Goal: Transaction & Acquisition: Download file/media

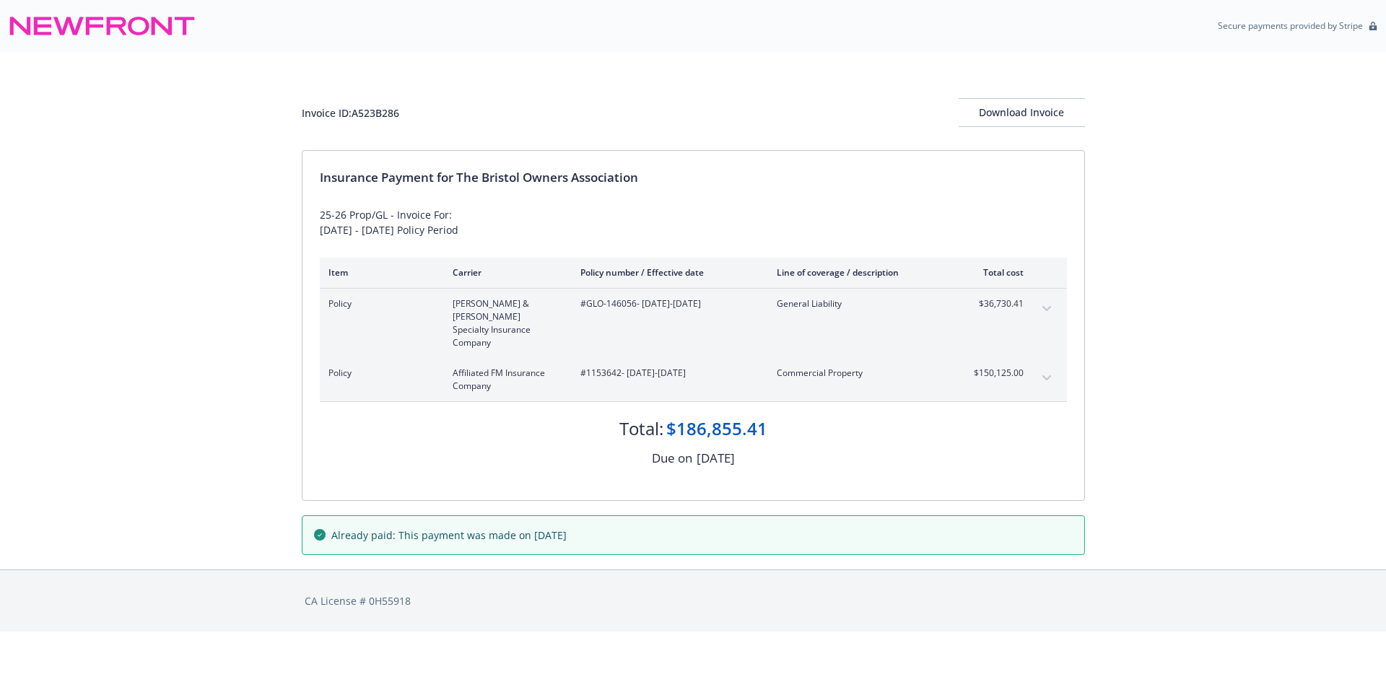
click at [1043, 367] on button "expand content" at bounding box center [1046, 378] width 23 height 23
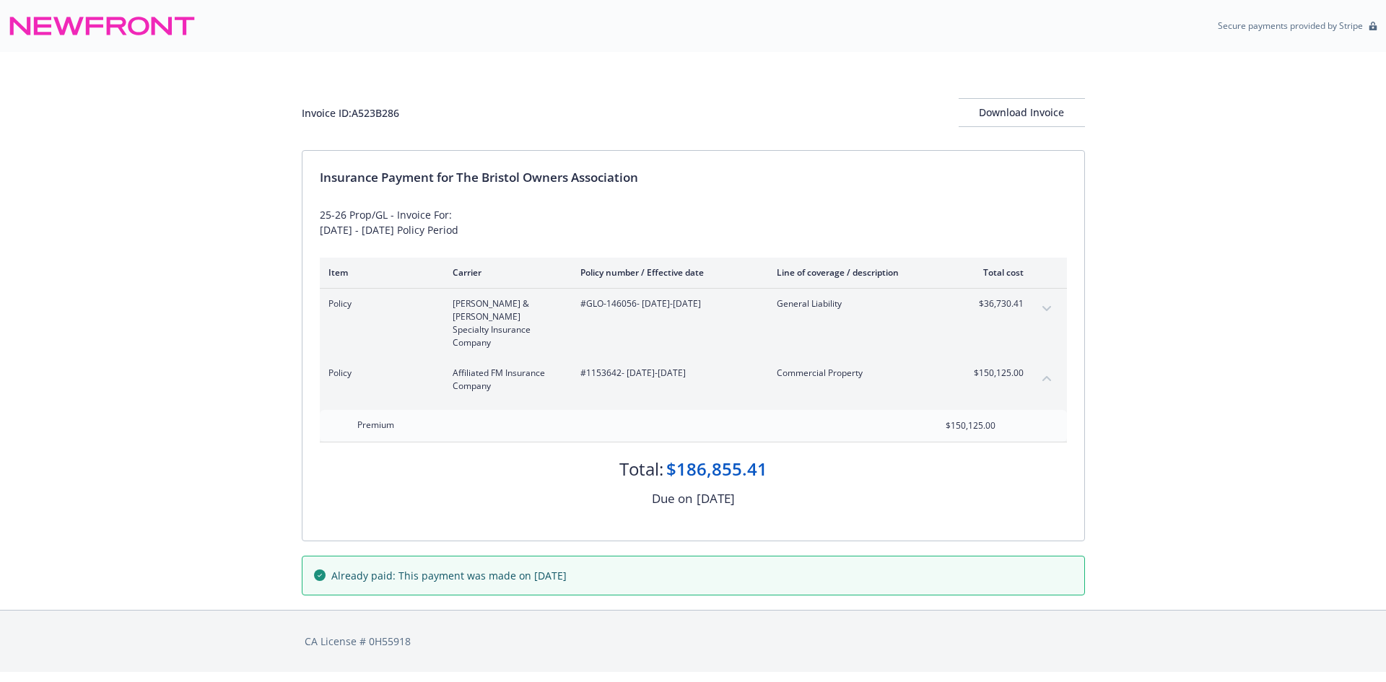
click at [1050, 310] on icon "expand content" at bounding box center [1047, 309] width 9 height 6
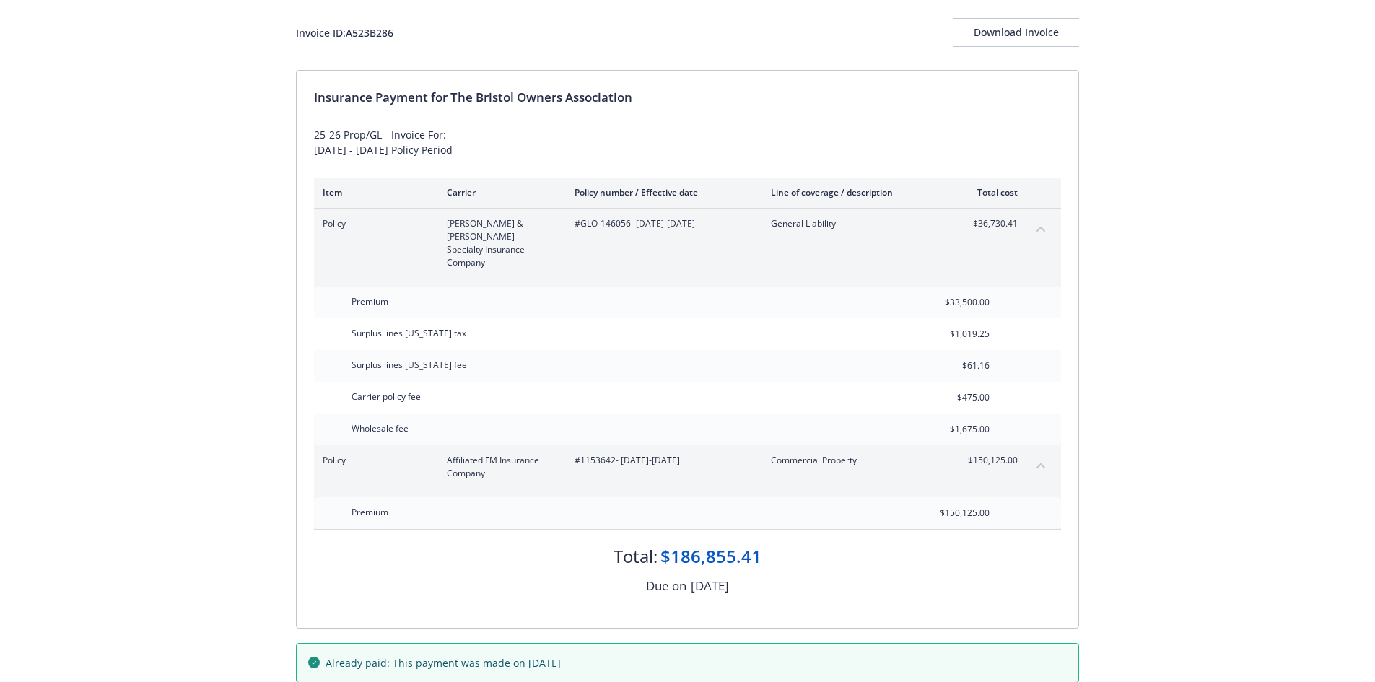
scroll to position [131, 0]
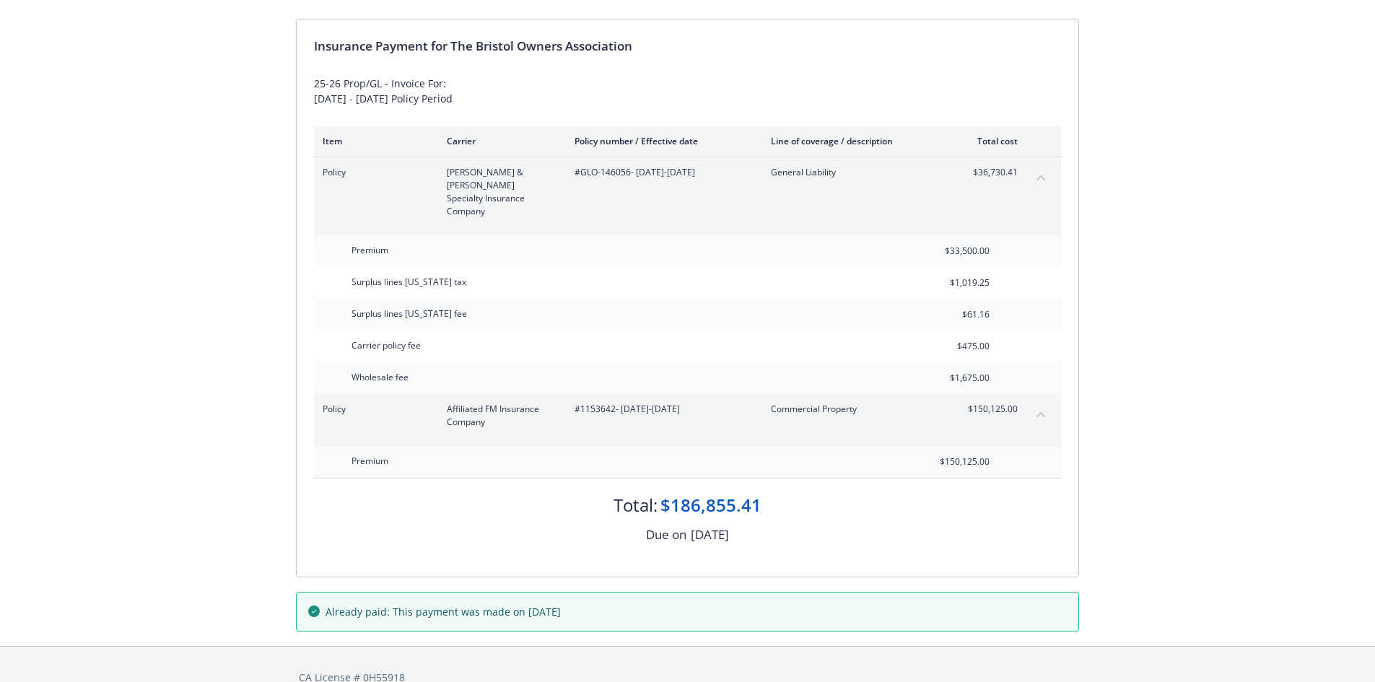
drag, startPoint x: 652, startPoint y: 586, endPoint x: 666, endPoint y: 574, distance: 18.4
click at [653, 604] on div "Already paid: This payment was made on [DATE]" at bounding box center [687, 611] width 759 height 15
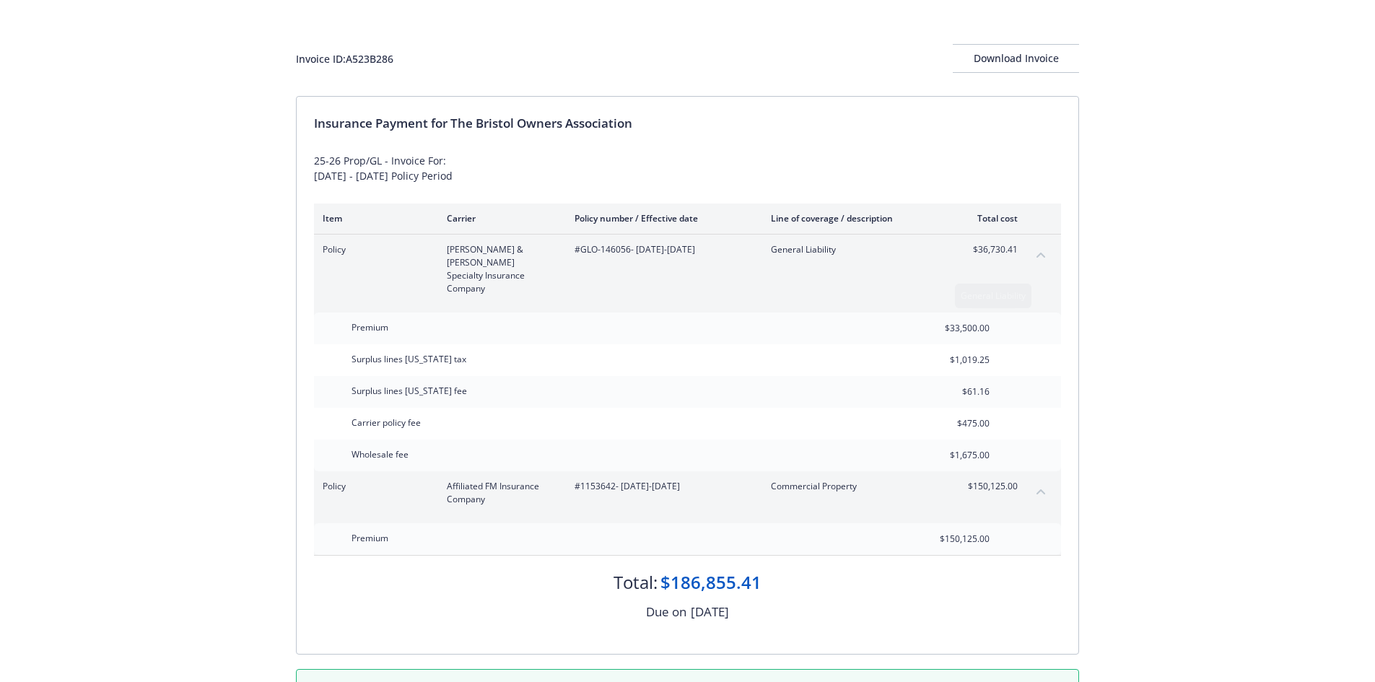
scroll to position [0, 0]
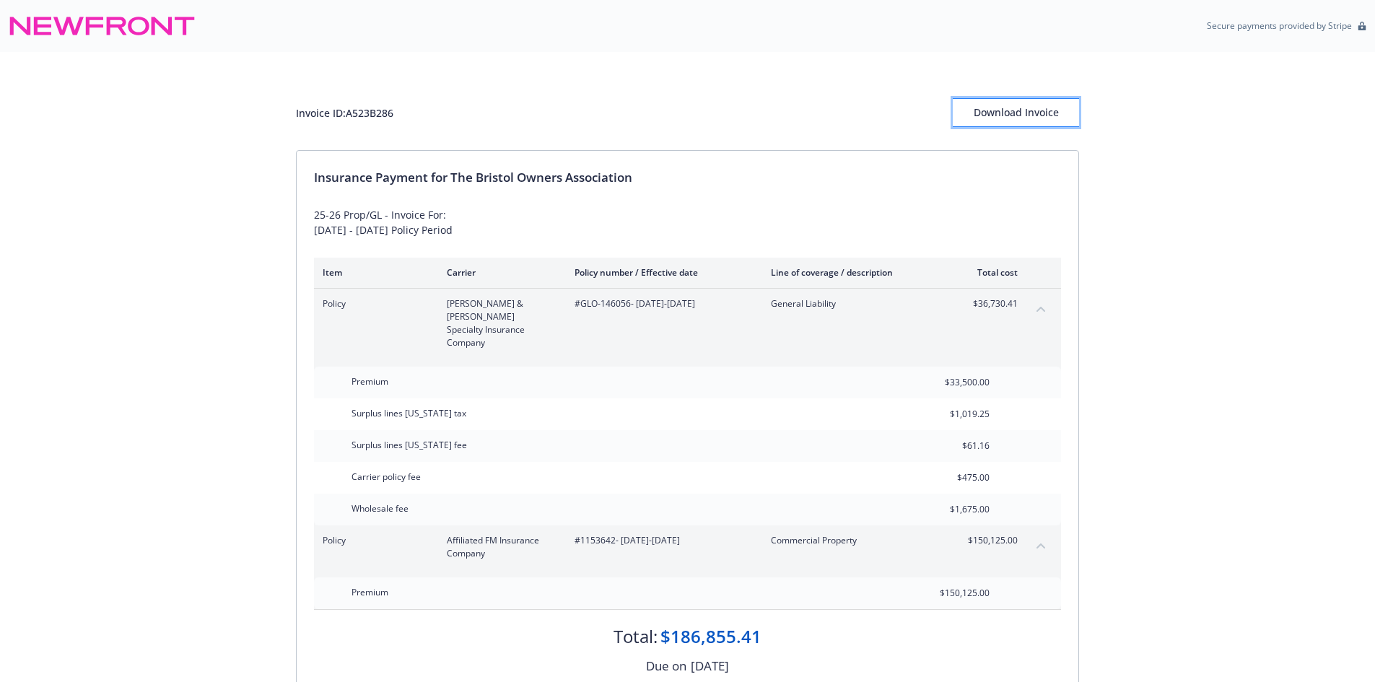
click at [1025, 116] on div "Download Invoice" at bounding box center [1016, 112] width 126 height 27
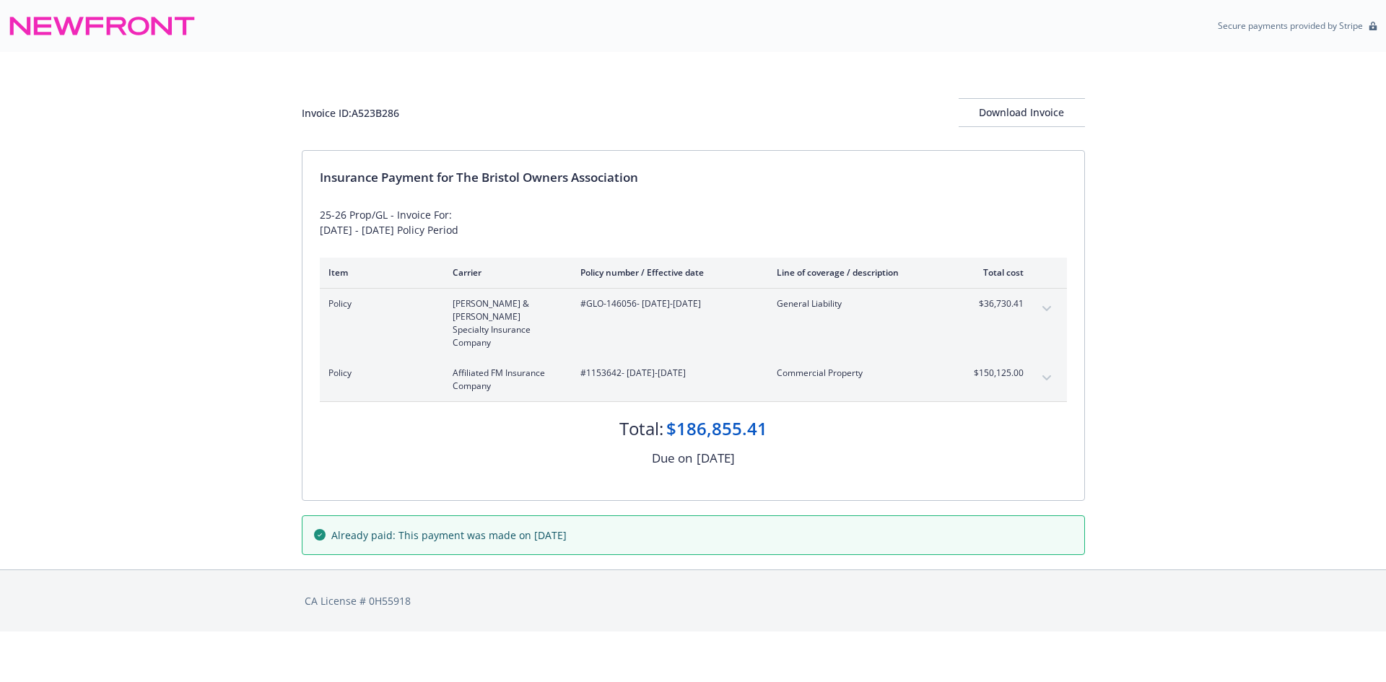
click at [437, 79] on div "Invoice ID: A523B286 Download Invoice" at bounding box center [693, 101] width 783 height 98
click at [786, 411] on div "Total: $186,855.41" at bounding box center [693, 421] width 747 height 39
click at [566, 238] on div "Insurance Payment for The Bristol Owners Association 25-26 Prop/GL - Invoice Fo…" at bounding box center [694, 325] width 782 height 349
drag, startPoint x: 805, startPoint y: 412, endPoint x: 512, endPoint y: 403, distance: 293.3
click at [512, 403] on div "Total: $186,855.41" at bounding box center [693, 421] width 747 height 39
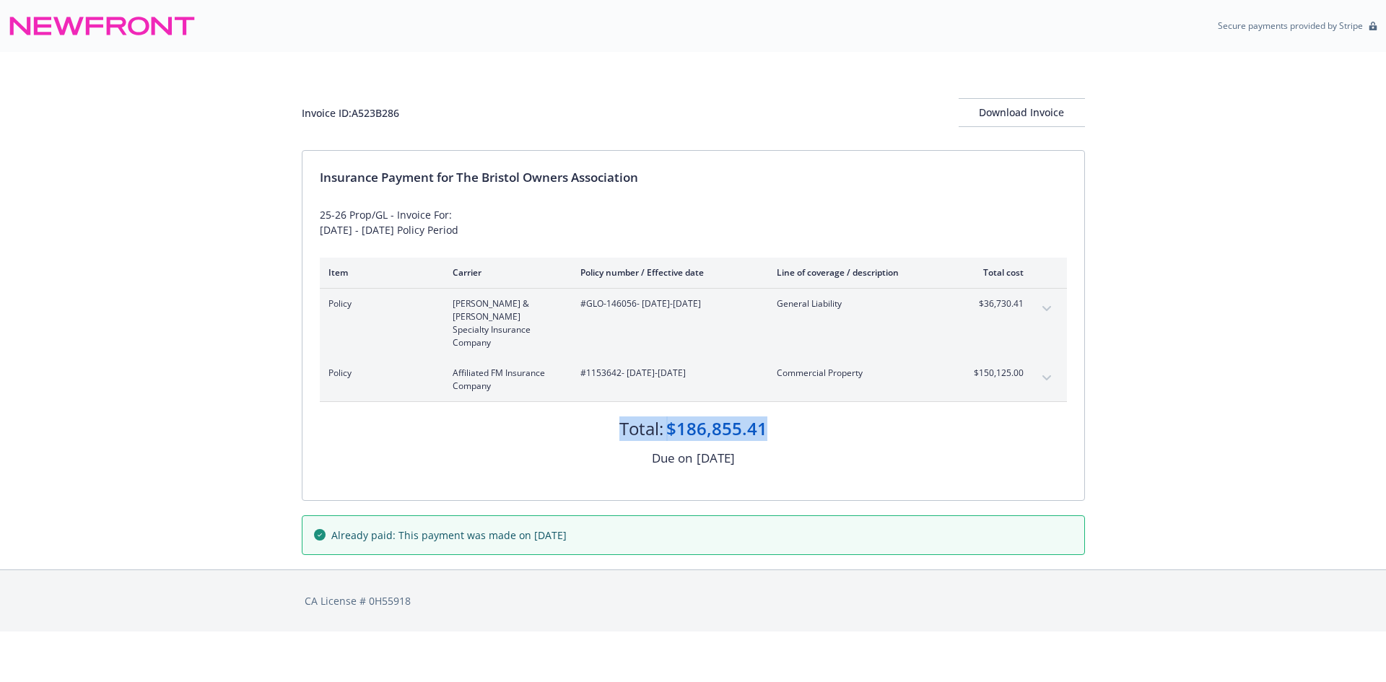
click at [463, 412] on div "Total: $186,855.41" at bounding box center [693, 421] width 747 height 39
click at [749, 194] on div "Insurance Payment for The Bristol Owners Association 25-26 Prop/GL - Invoice Fo…" at bounding box center [694, 325] width 782 height 349
click at [1030, 113] on div "Download Invoice" at bounding box center [1022, 112] width 126 height 27
